Goal: Information Seeking & Learning: Learn about a topic

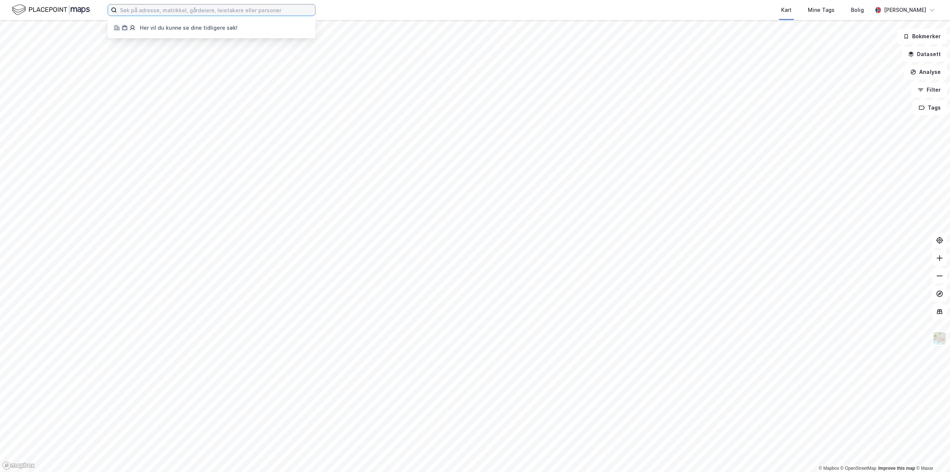
drag, startPoint x: 0, startPoint y: 0, endPoint x: 241, endPoint y: 9, distance: 241.0
click at [241, 9] on input at bounding box center [216, 9] width 198 height 11
click at [174, 12] on input at bounding box center [216, 9] width 198 height 11
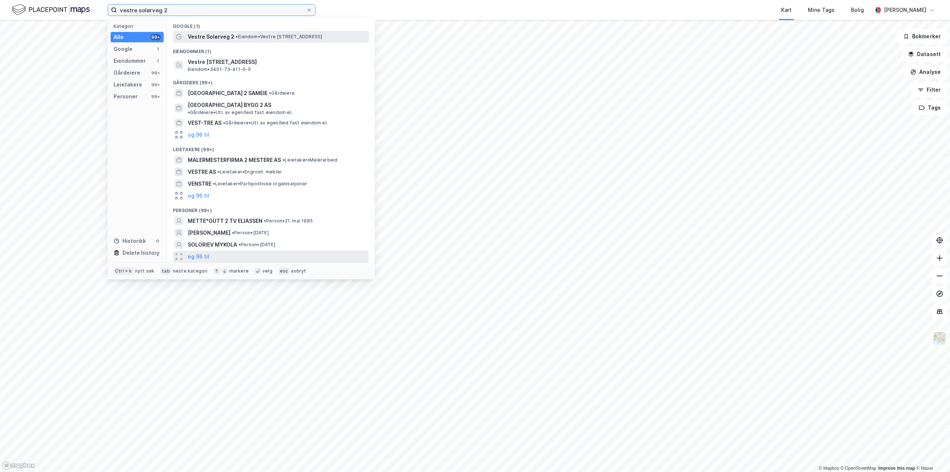
type input "vestre solørveg 2"
click at [222, 36] on span "Vestre Solørveg 2" at bounding box center [211, 36] width 46 height 9
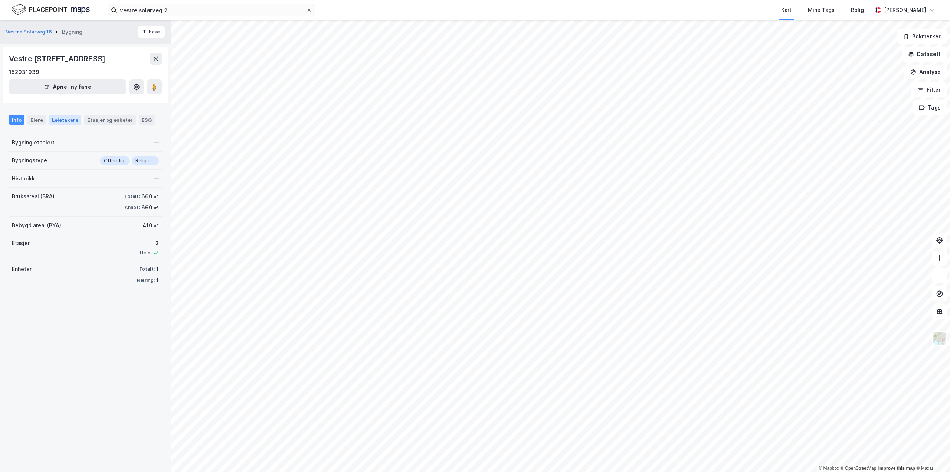
click at [53, 117] on div "Leietakere" at bounding box center [65, 120] width 32 height 10
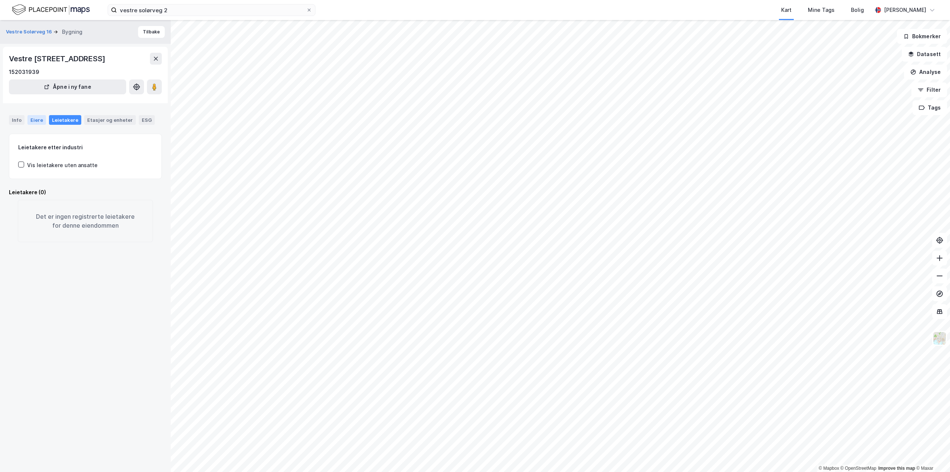
click at [32, 118] on div "Eiere" at bounding box center [36, 120] width 19 height 10
click at [15, 120] on div "Info" at bounding box center [17, 120] width 16 height 10
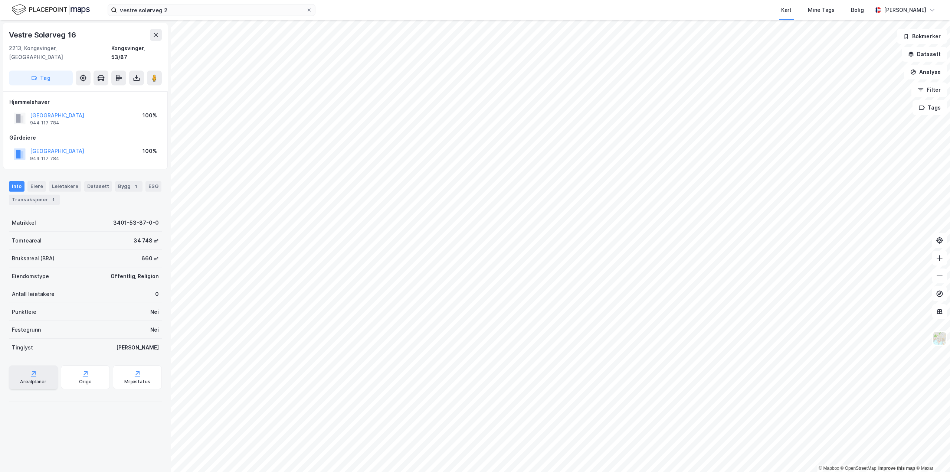
click at [31, 379] on div "Arealplaner" at bounding box center [33, 382] width 26 height 6
click at [136, 74] on icon at bounding box center [136, 77] width 7 height 7
click at [117, 133] on div "Gårdeiere" at bounding box center [85, 137] width 152 height 9
click at [17, 181] on div "Info" at bounding box center [17, 186] width 16 height 10
click at [115, 181] on div "Bygg 1" at bounding box center [128, 186] width 27 height 10
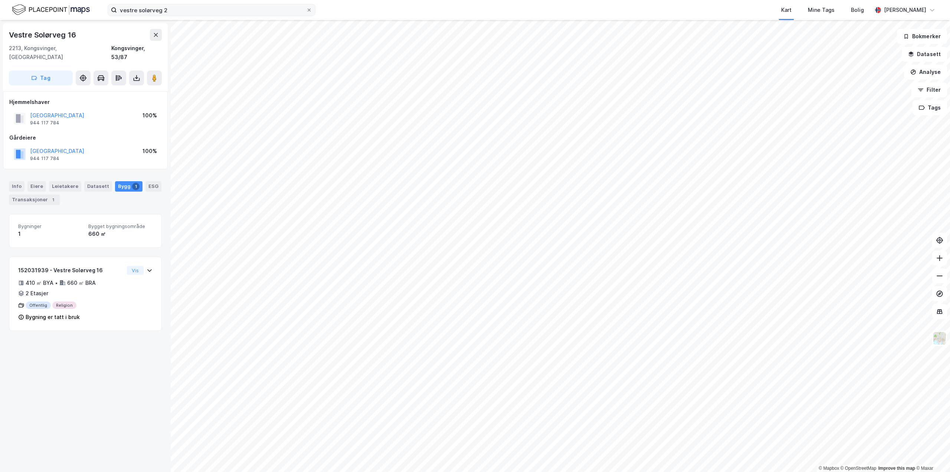
drag, startPoint x: 310, startPoint y: 10, endPoint x: 301, endPoint y: 10, distance: 9.3
click at [310, 10] on icon at bounding box center [309, 10] width 4 height 4
click at [306, 10] on input "vestre solørveg 2" at bounding box center [211, 9] width 189 height 11
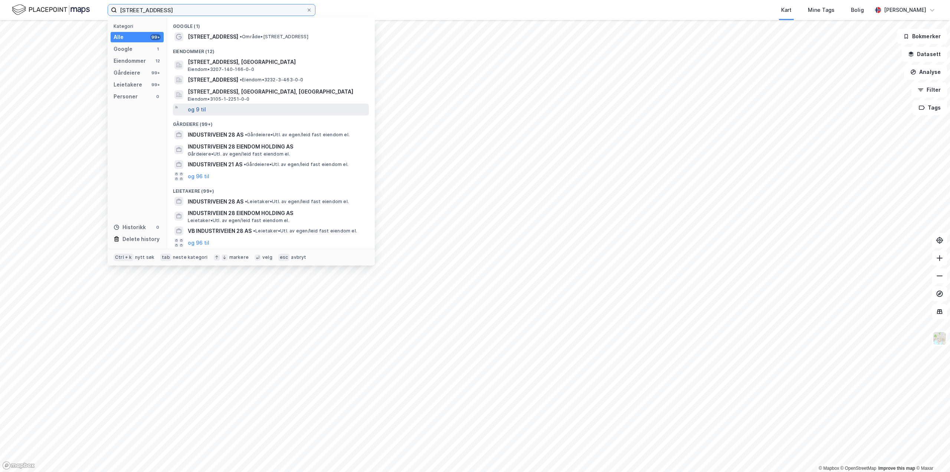
type input "[STREET_ADDRESS]"
click at [201, 110] on button "og 9 til" at bounding box center [197, 109] width 18 height 9
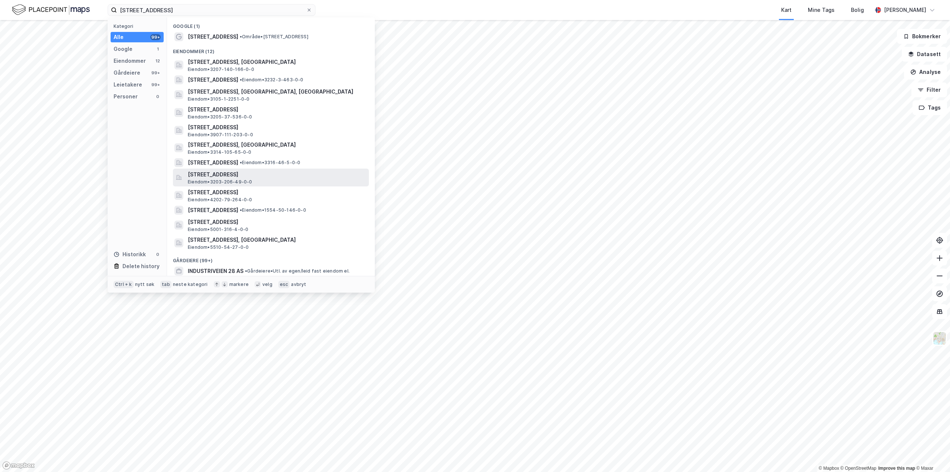
click at [225, 176] on span "[STREET_ADDRESS]" at bounding box center [277, 174] width 178 height 9
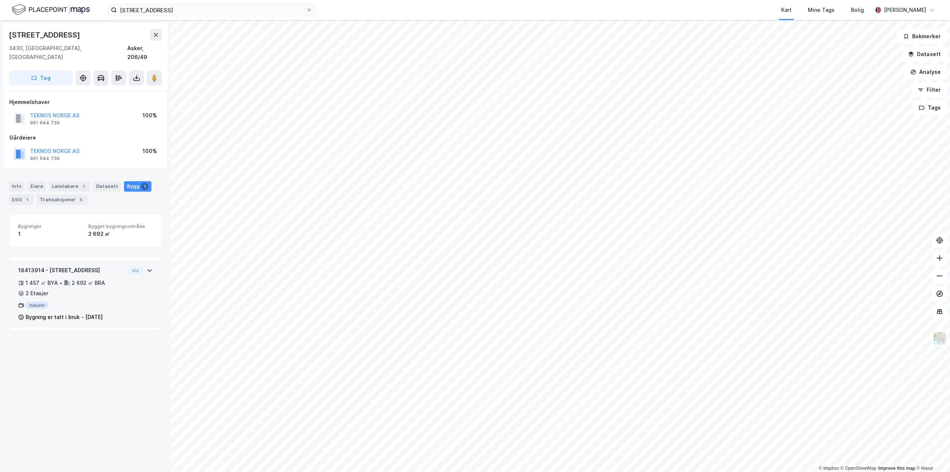
drag, startPoint x: 83, startPoint y: 298, endPoint x: 50, endPoint y: 343, distance: 55.5
click at [50, 343] on div "[STREET_ADDRESS], 206/49 Tag Hjemmelshaver TEKNOS [GEOGRAPHIC_DATA] AS 961 644 …" at bounding box center [85, 246] width 171 height 452
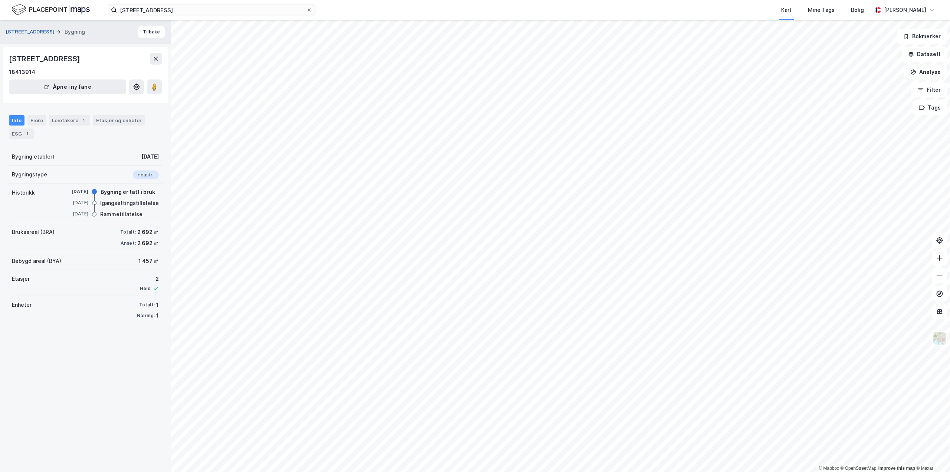
click at [30, 32] on button "[STREET_ADDRESS]" at bounding box center [31, 31] width 50 height 7
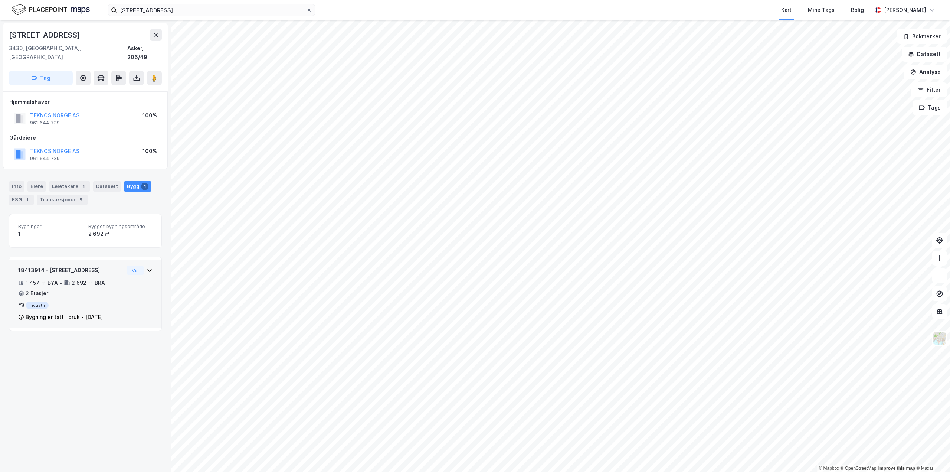
click at [60, 313] on div "Bygning er tatt i bruk - [DATE]" at bounding box center [64, 317] width 77 height 9
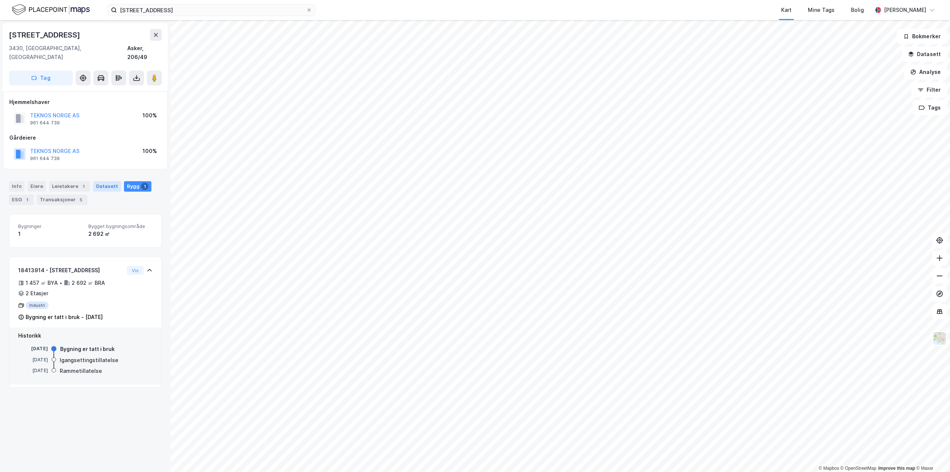
click at [108, 181] on div "Datasett" at bounding box center [107, 186] width 28 height 10
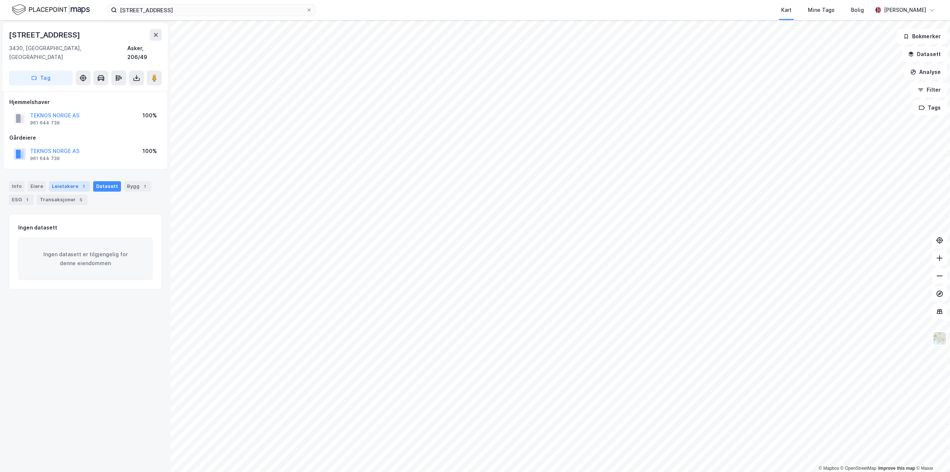
click at [63, 181] on div "Leietakere 1" at bounding box center [69, 186] width 41 height 10
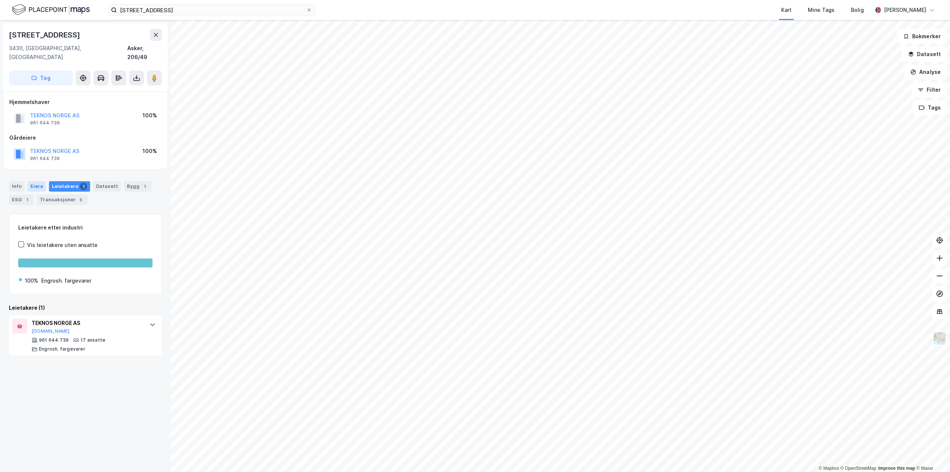
click at [30, 181] on div "Eiere" at bounding box center [36, 186] width 19 height 10
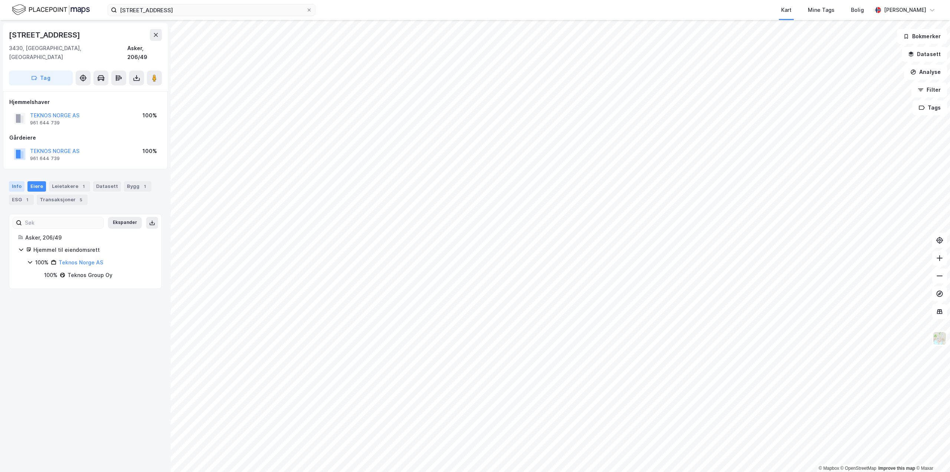
click at [19, 181] on div "Info" at bounding box center [17, 186] width 16 height 10
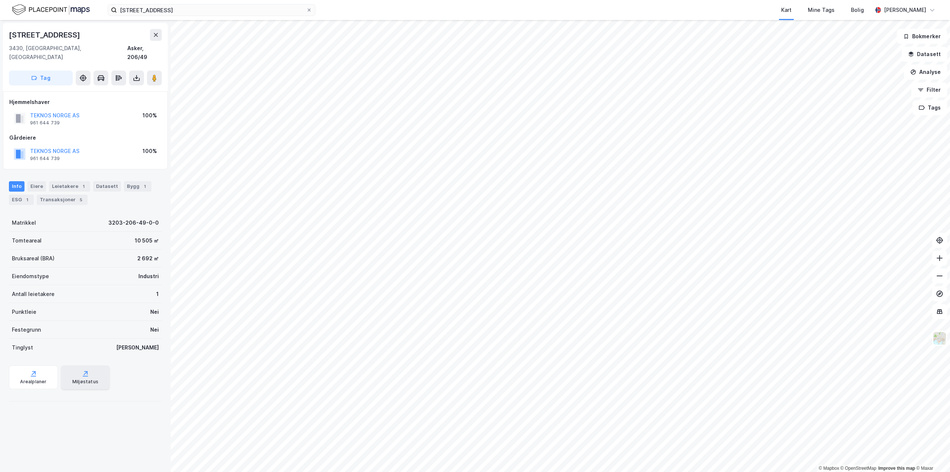
click at [84, 371] on icon at bounding box center [85, 372] width 3 height 3
click at [69, 194] on div "Transaksjoner 5" at bounding box center [62, 199] width 51 height 10
